Goal: Task Accomplishment & Management: Use online tool/utility

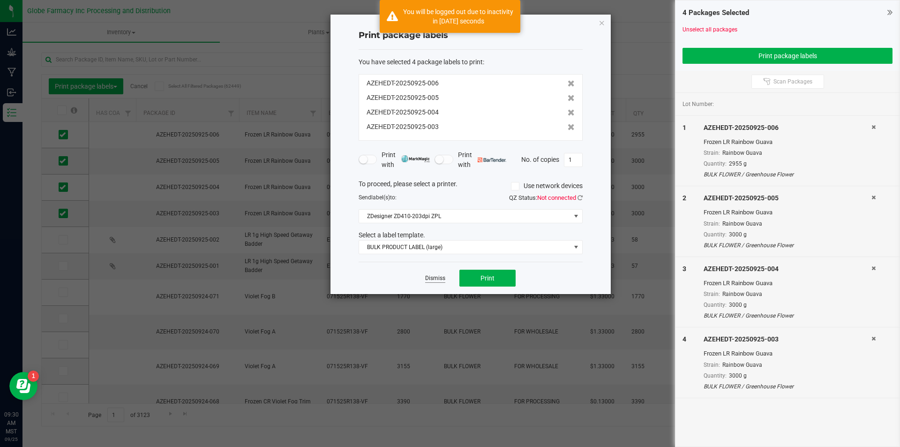
click at [443, 277] on link "Dismiss" at bounding box center [435, 278] width 20 height 8
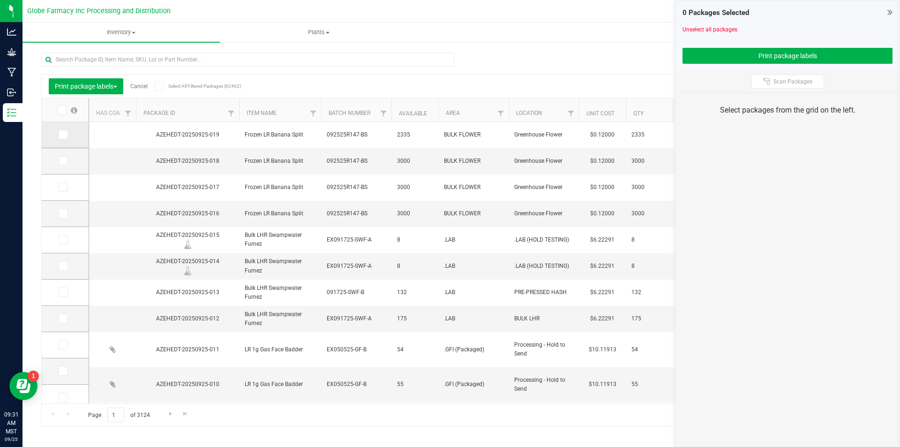
click at [60, 135] on icon at bounding box center [63, 135] width 6 height 0
click at [0, 0] on input "checkbox" at bounding box center [0, 0] width 0 height 0
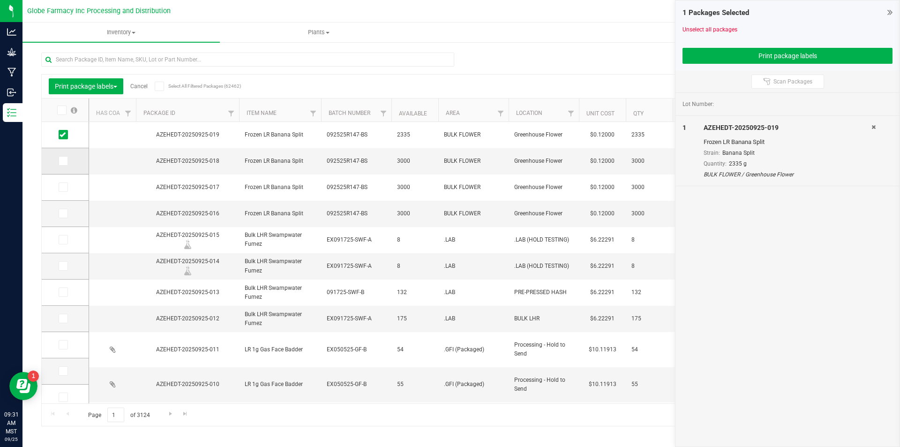
click at [63, 161] on icon at bounding box center [63, 161] width 6 height 0
click at [0, 0] on input "checkbox" at bounding box center [0, 0] width 0 height 0
click at [65, 187] on icon at bounding box center [63, 187] width 6 height 0
click at [0, 0] on input "checkbox" at bounding box center [0, 0] width 0 height 0
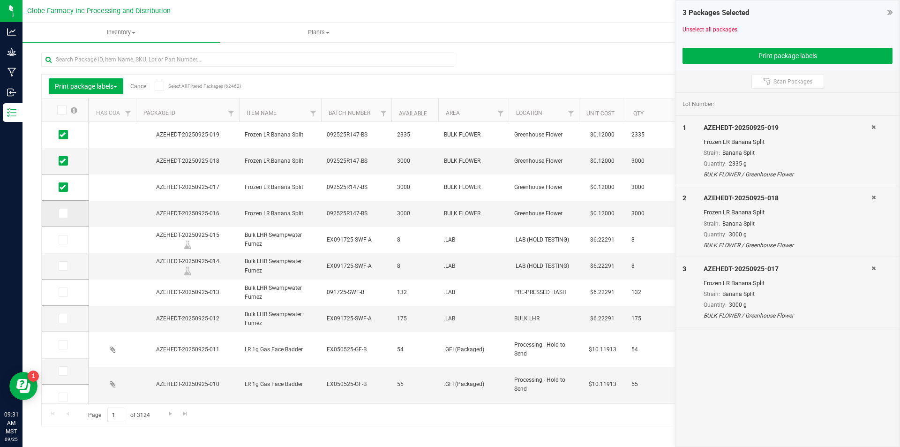
click at [64, 213] on icon at bounding box center [63, 213] width 6 height 0
click at [0, 0] on input "checkbox" at bounding box center [0, 0] width 0 height 0
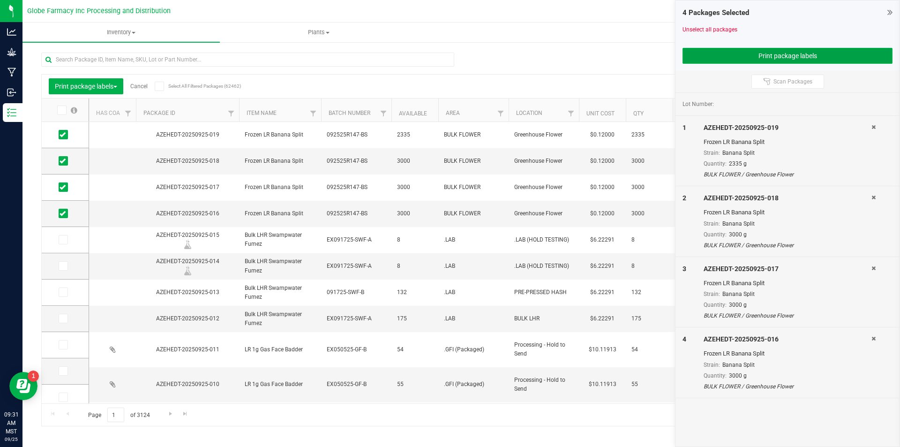
click at [719, 56] on button "Print package labels" at bounding box center [788, 56] width 210 height 16
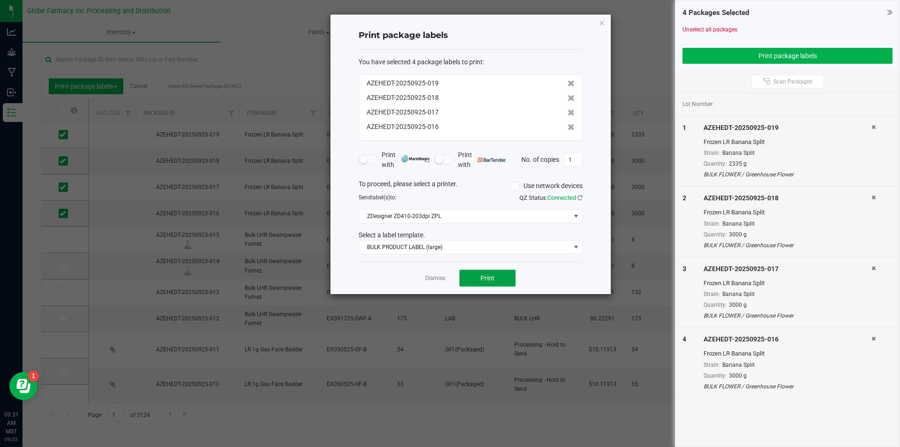
click at [490, 273] on button "Print" at bounding box center [487, 278] width 56 height 17
